Goal: Information Seeking & Learning: Find specific fact

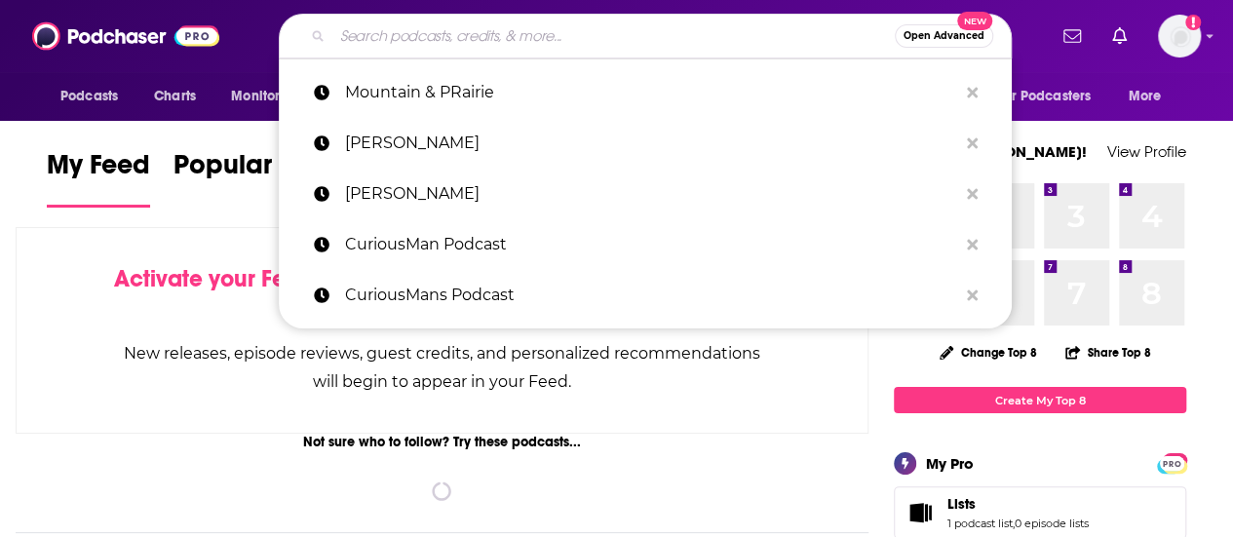
click at [419, 39] on input "Search podcasts, credits, & more..." at bounding box center [613, 35] width 562 height 31
paste input "[PERSON_NAME] Podcast"
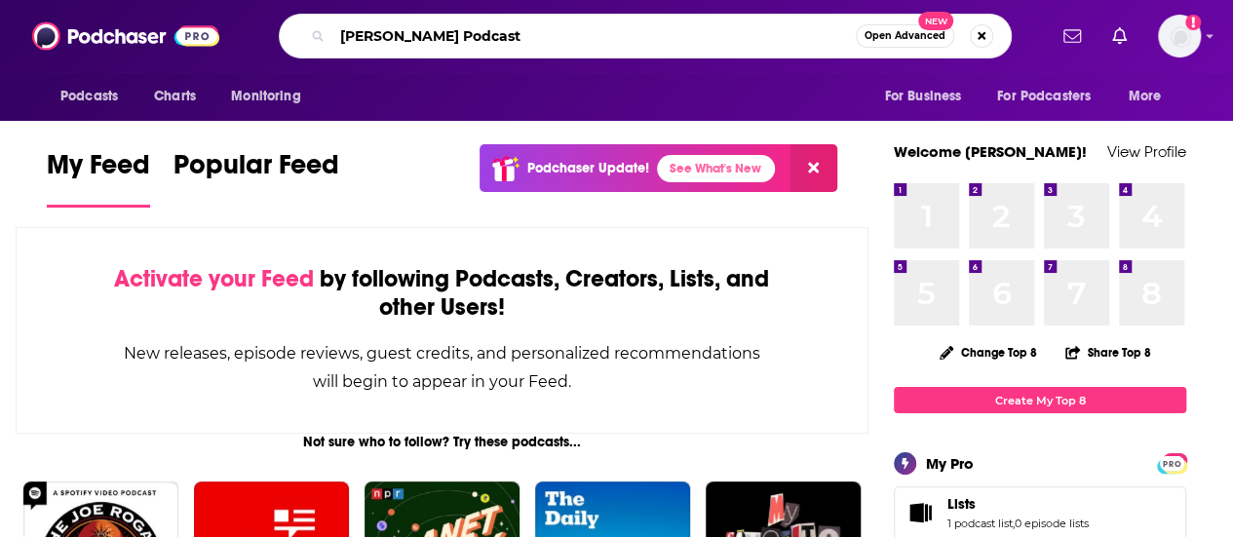
type input "[PERSON_NAME] Podcast"
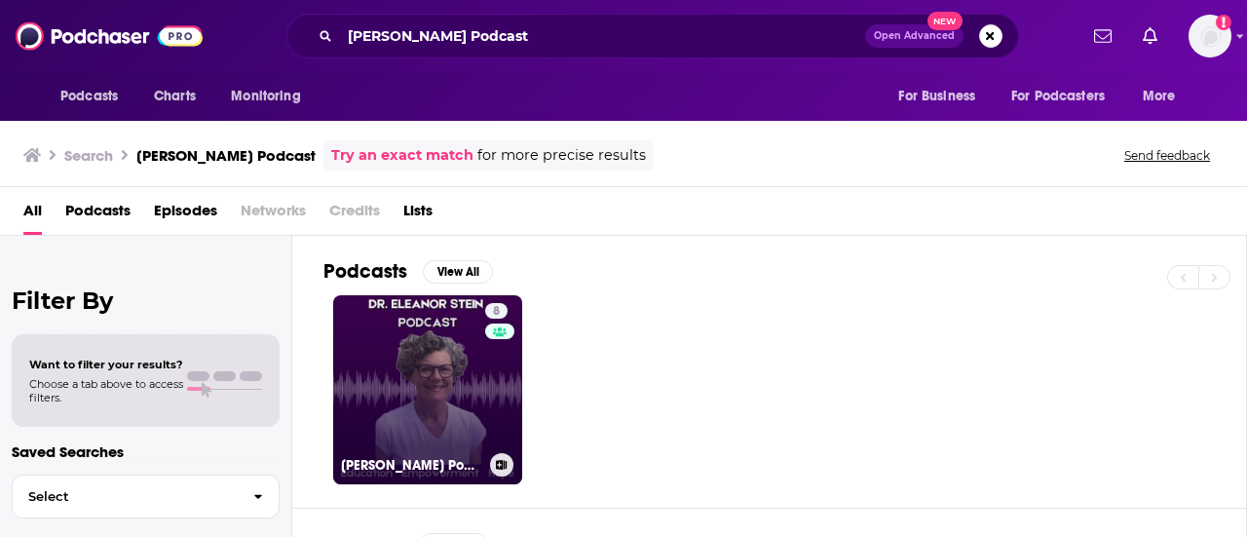
click at [433, 373] on link "8 [PERSON_NAME] Podcast" at bounding box center [427, 389] width 189 height 189
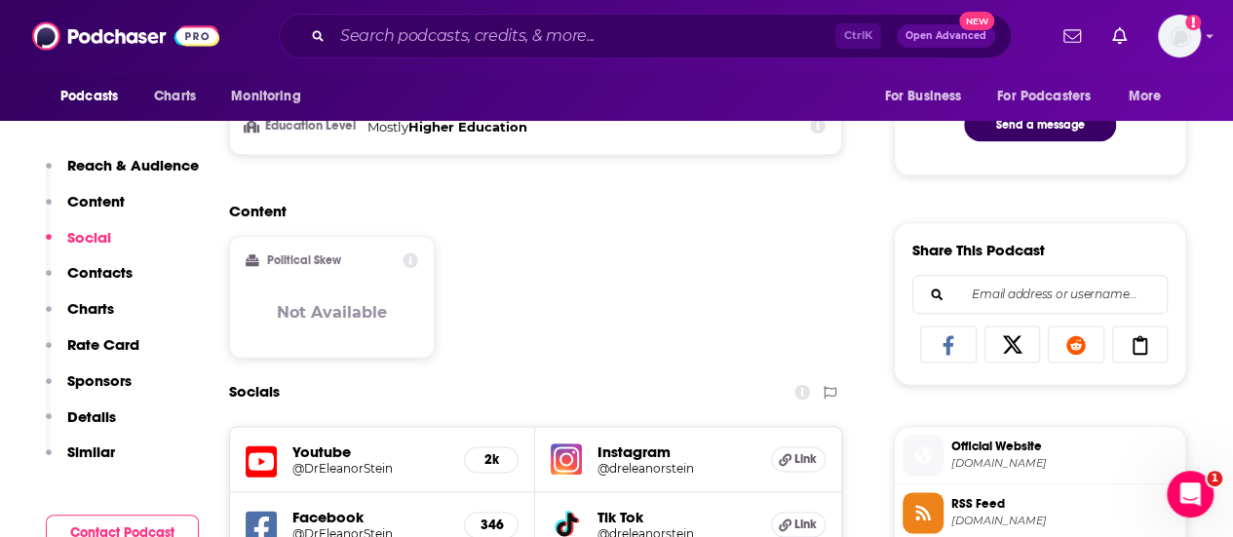
scroll to position [1112, 0]
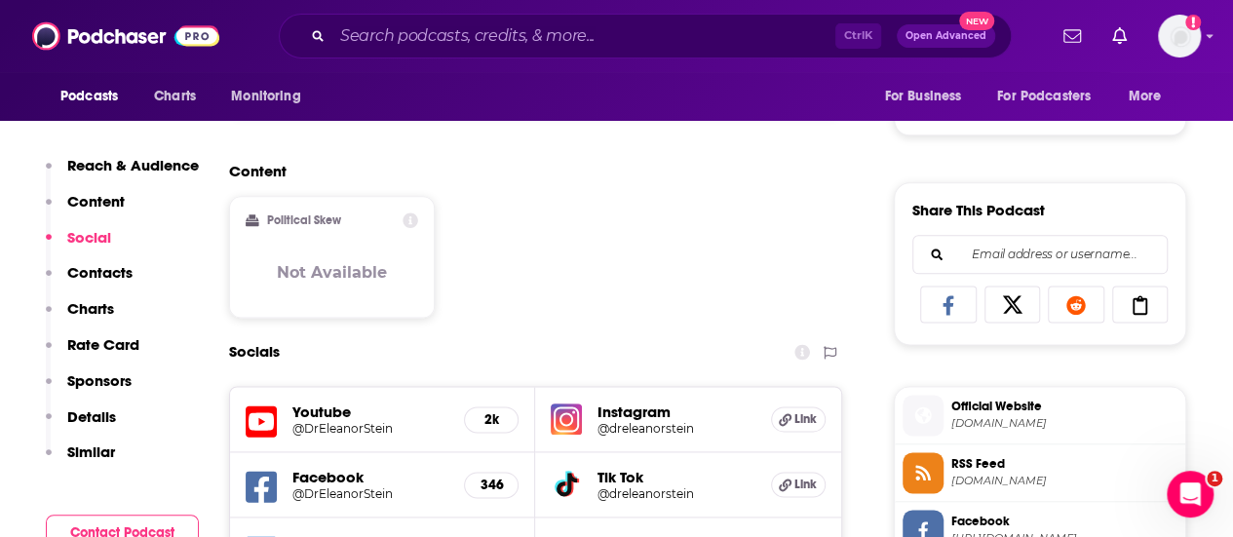
click at [984, 403] on span "Official Website" at bounding box center [1064, 407] width 226 height 18
